Goal: Find contact information: Find contact information

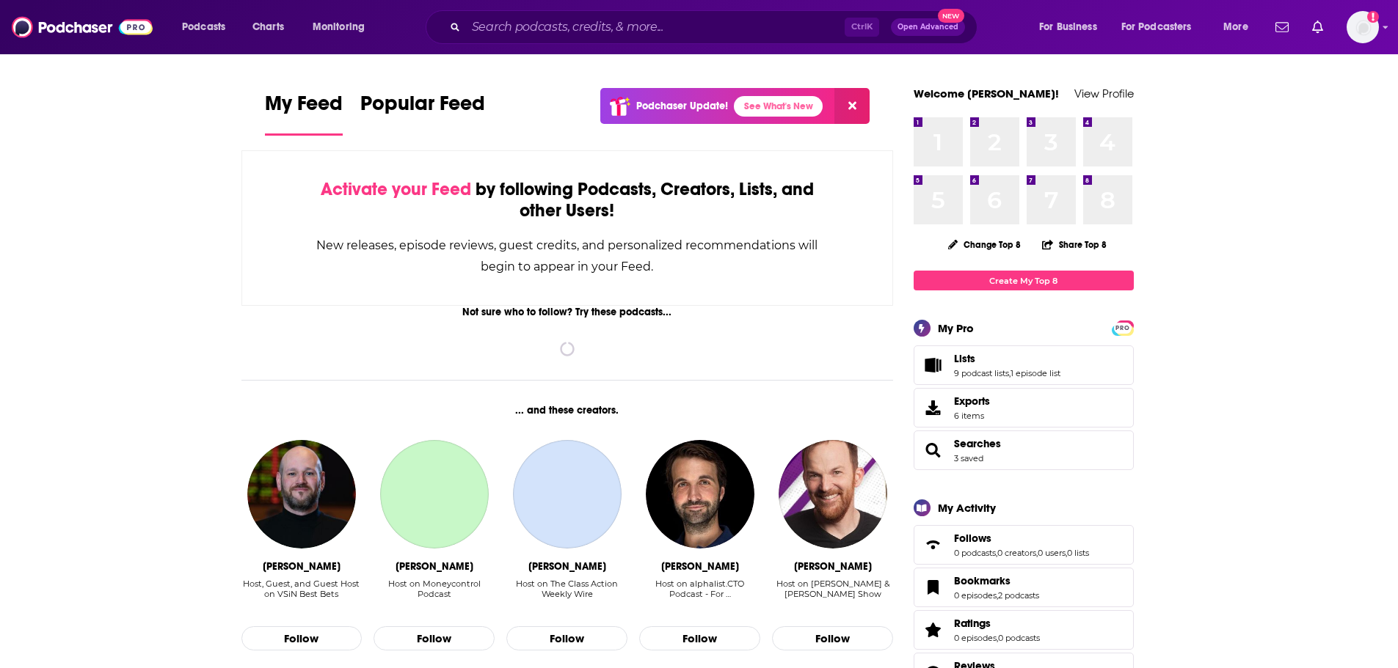
click at [567, 39] on div "Ctrl K Open Advanced New" at bounding box center [702, 27] width 552 height 34
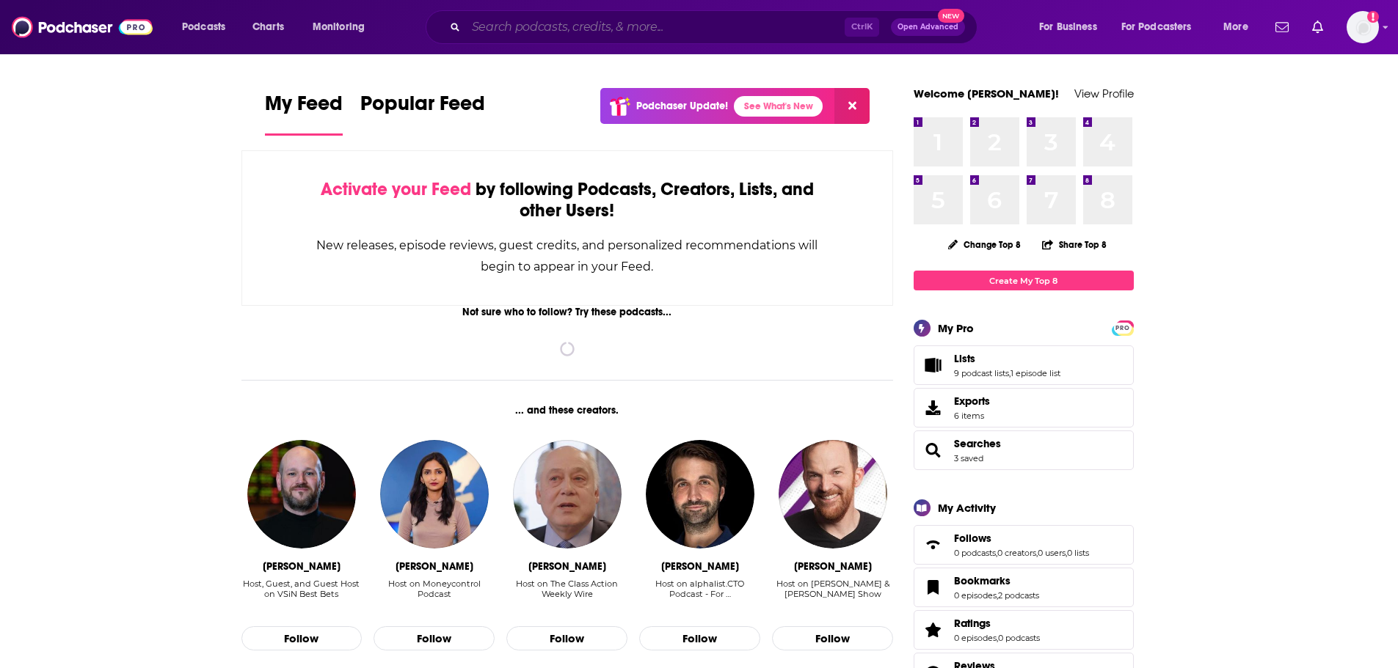
click at [557, 32] on input "Search podcasts, credits, & more..." at bounding box center [655, 26] width 379 height 23
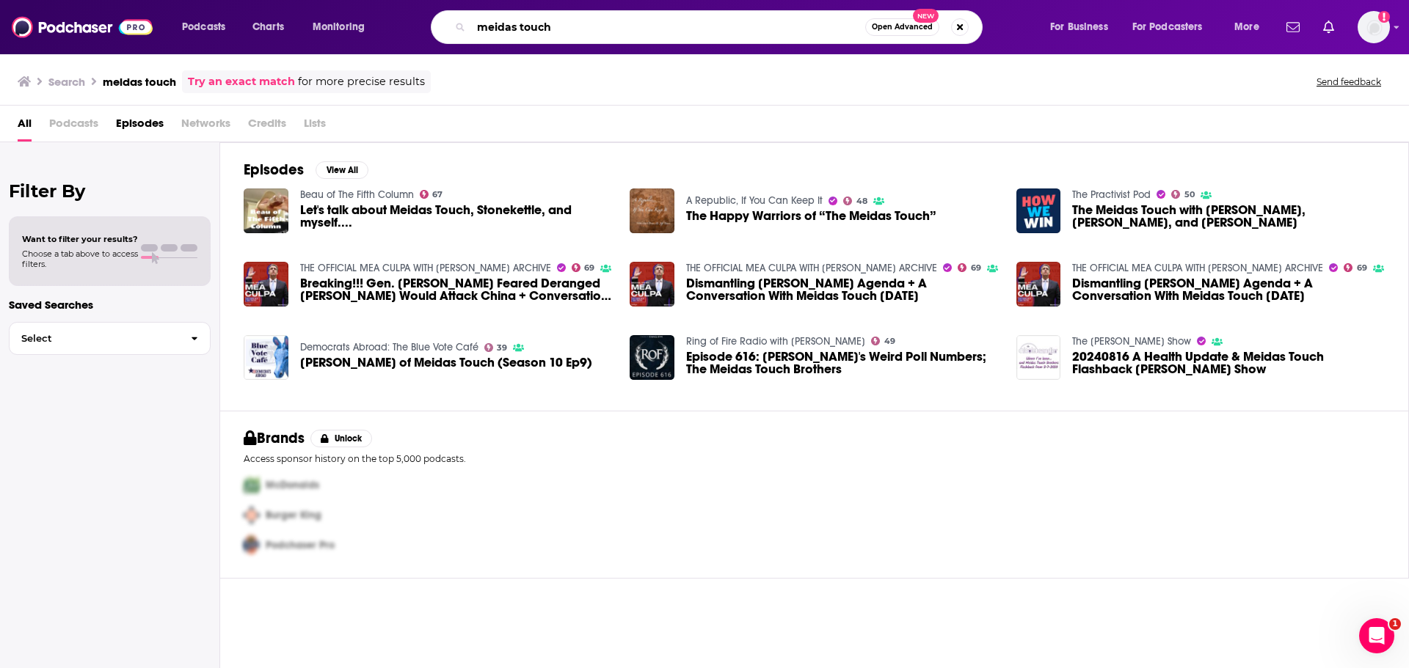
click at [519, 29] on input "meidas touch" at bounding box center [668, 26] width 394 height 23
type input "meidastouch"
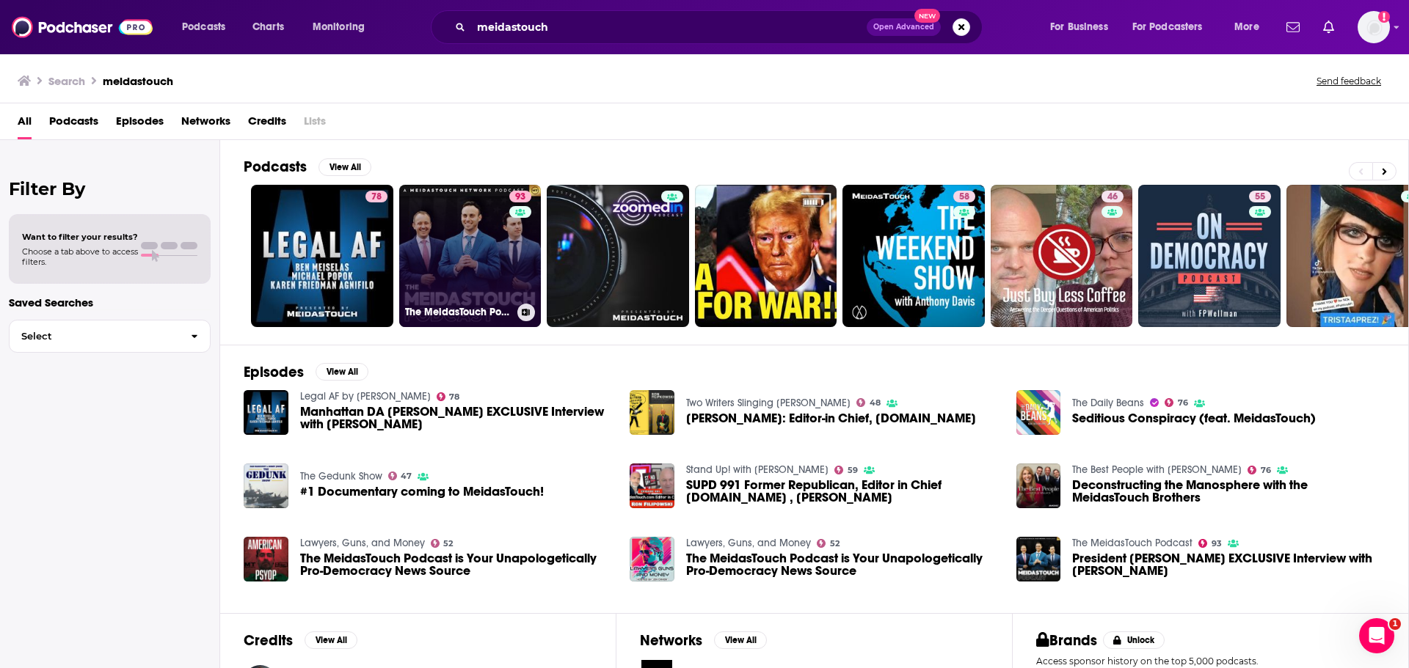
click at [437, 246] on link "93 The MeidasTouch Podcast" at bounding box center [470, 256] width 142 height 142
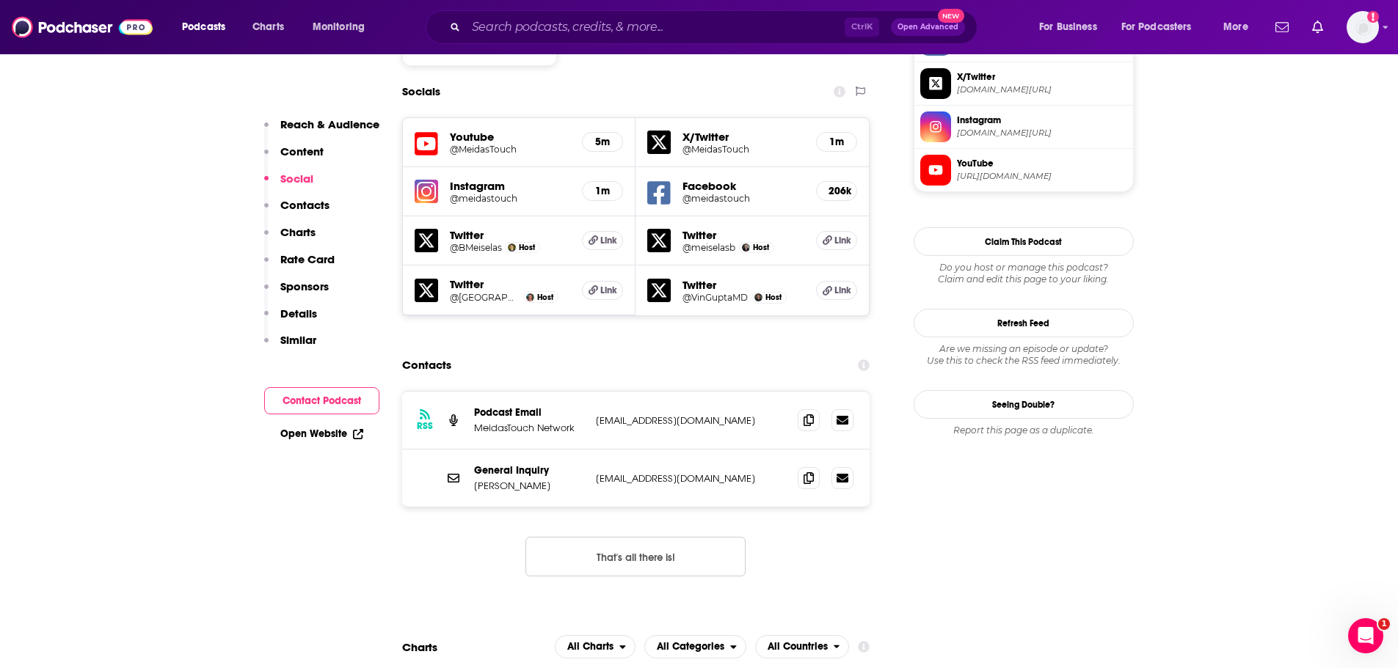
scroll to position [1321, 0]
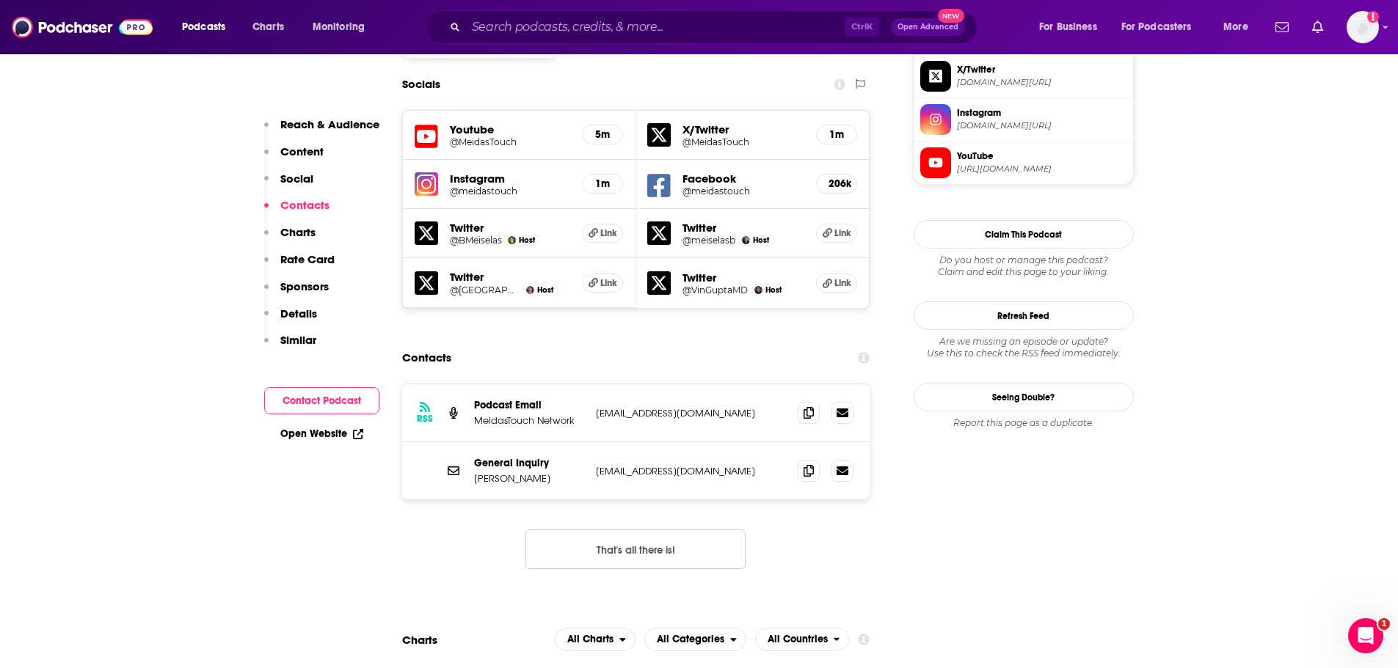
click at [634, 407] on p "[EMAIL_ADDRESS][DOMAIN_NAME]" at bounding box center [691, 413] width 191 height 12
copy div "[EMAIL_ADDRESS][DOMAIN_NAME] [EMAIL_ADDRESS][DOMAIN_NAME]"
click at [636, 442] on div "General Inquiry [PERSON_NAME] [EMAIL_ADDRESS][DOMAIN_NAME] [EMAIL_ADDRESS][DOMA…" at bounding box center [636, 470] width 468 height 57
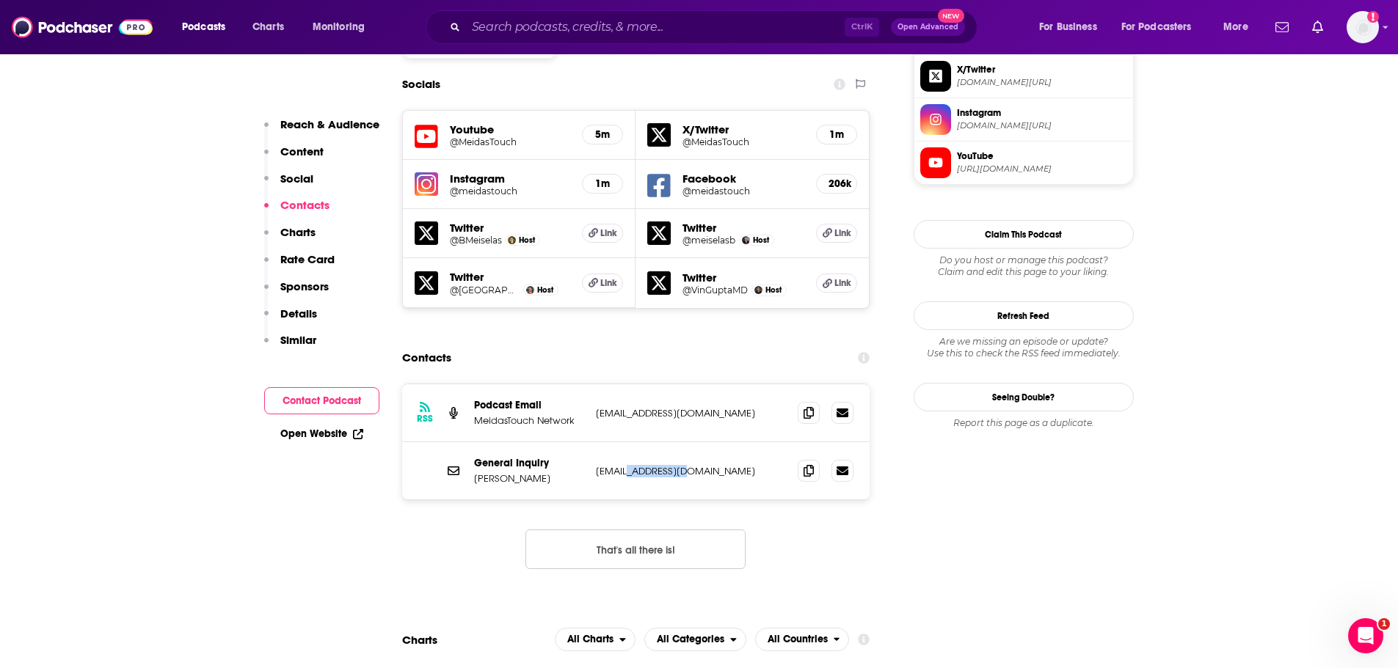
click at [636, 442] on div "General Inquiry [PERSON_NAME] [EMAIL_ADDRESS][DOMAIN_NAME] [EMAIL_ADDRESS][DOMA…" at bounding box center [636, 470] width 468 height 57
copy div "[EMAIL_ADDRESS][DOMAIN_NAME] [EMAIL_ADDRESS][DOMAIN_NAME]"
